Goal: Information Seeking & Learning: Check status

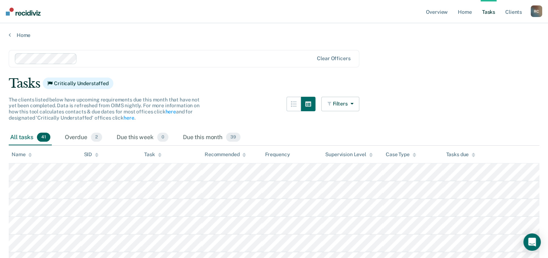
click at [68, 58] on div at bounding box center [164, 58] width 299 height 11
